Goal: Task Accomplishment & Management: Manage account settings

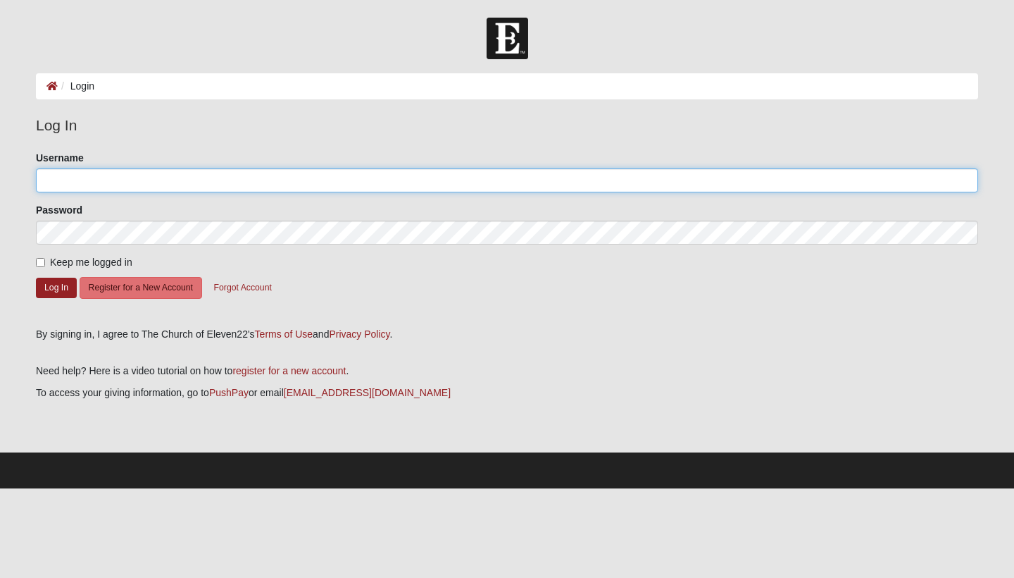
type input "pchamberlin"
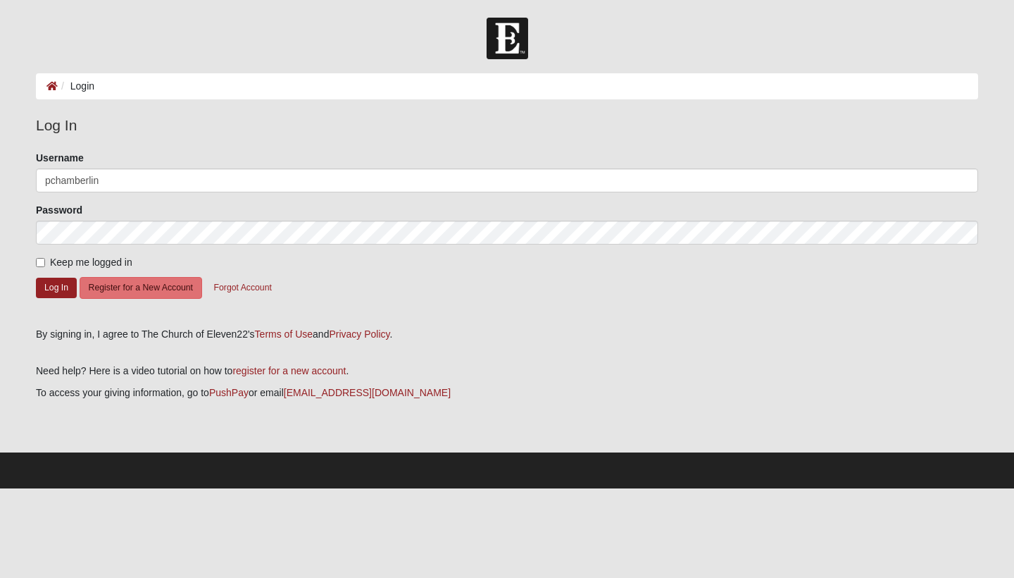
click at [41, 259] on input "Keep me logged in" at bounding box center [40, 262] width 9 height 9
checkbox input "true"
click at [49, 280] on button "Log In" at bounding box center [56, 288] width 41 height 20
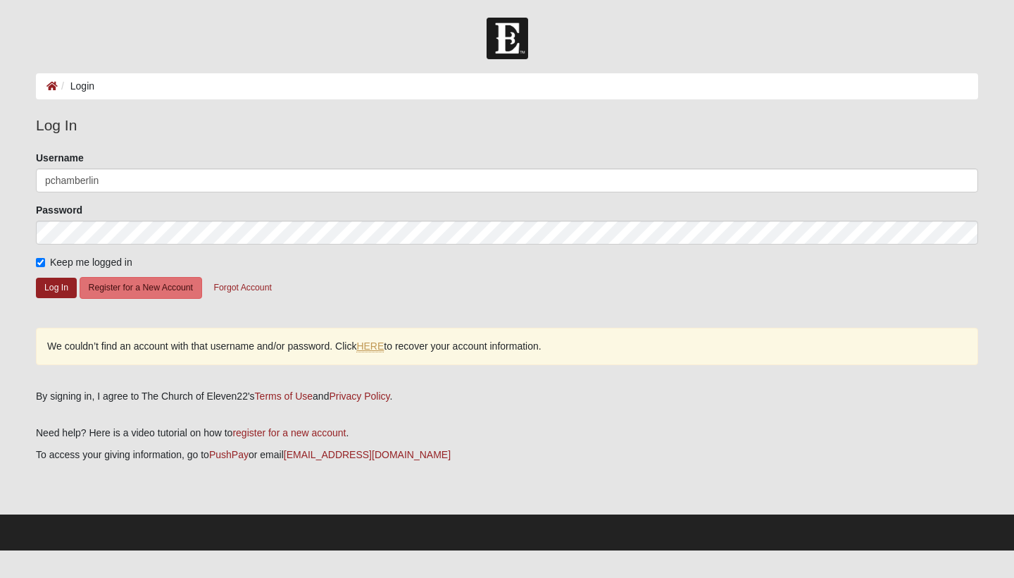
click at [380, 349] on link "HERE" at bounding box center [369, 346] width 27 height 12
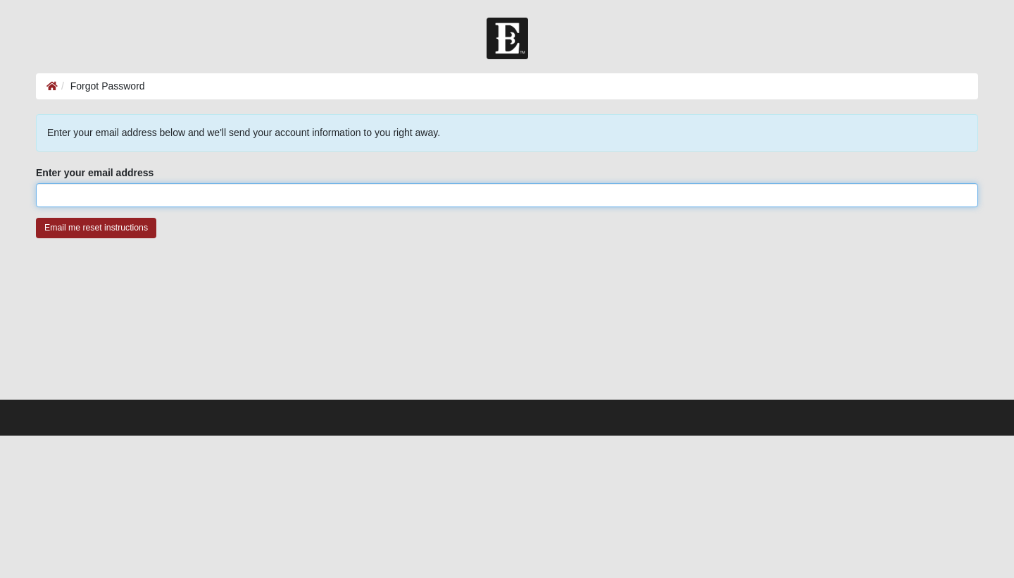
click at [161, 192] on input "Enter your email address" at bounding box center [507, 195] width 943 height 24
type input "pmchamberlin@gmail.com"
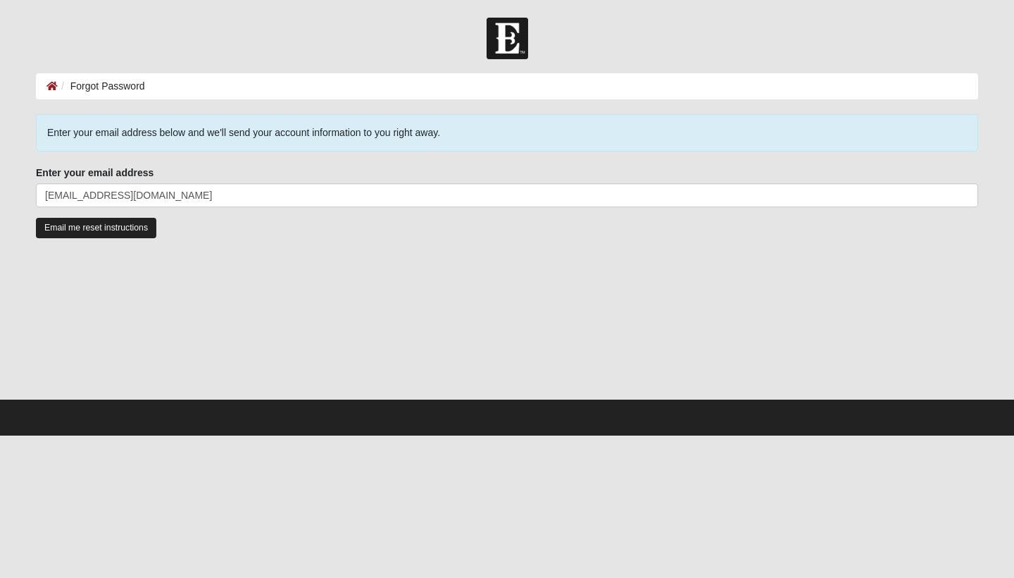
click at [92, 228] on input "Email me reset instructions" at bounding box center [96, 228] width 120 height 20
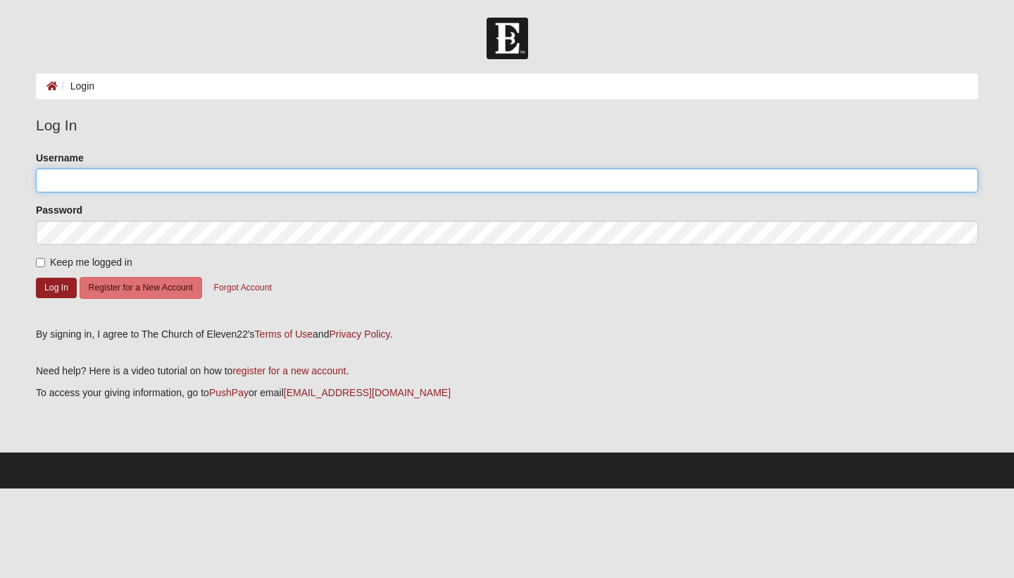
type input "pchamberlin"
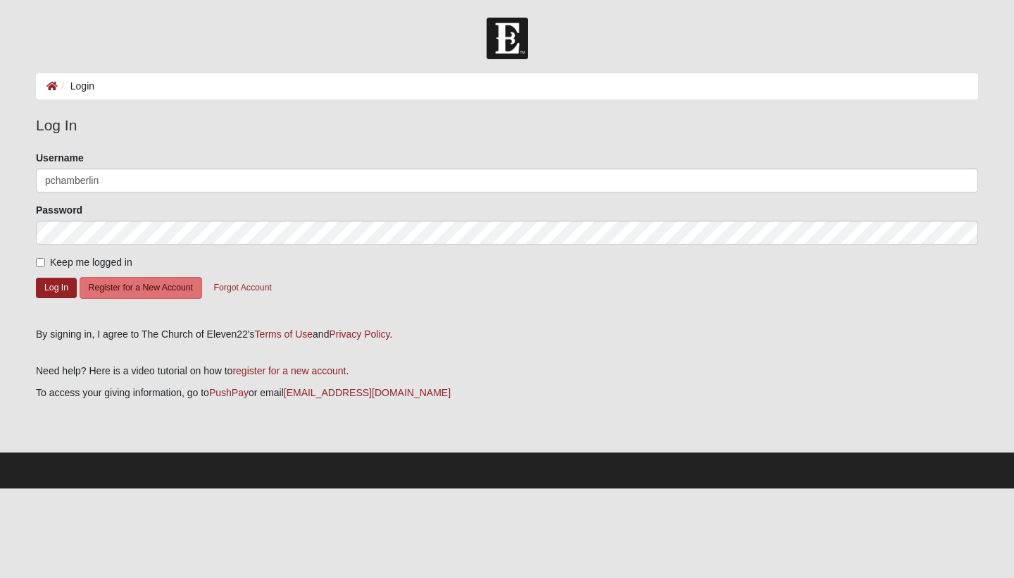
click at [39, 263] on input "Keep me logged in" at bounding box center [40, 262] width 9 height 9
checkbox input "true"
click at [53, 287] on button "Log In" at bounding box center [56, 288] width 41 height 20
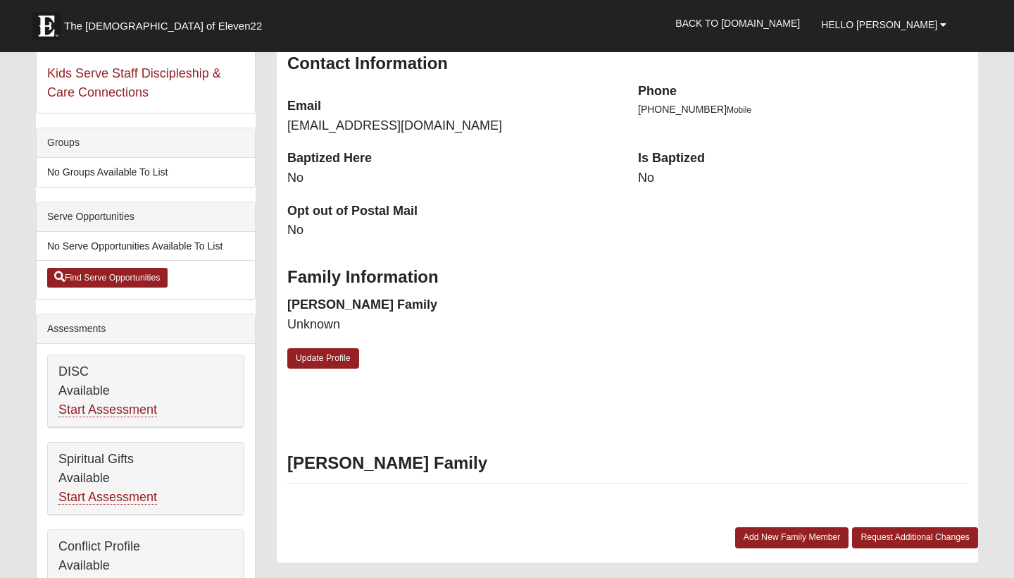
scroll to position [-21, 0]
